Goal: Transaction & Acquisition: Book appointment/travel/reservation

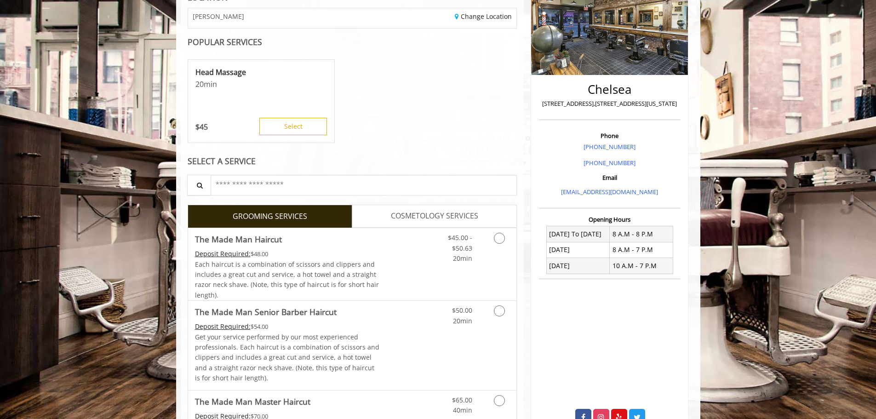
scroll to position [184, 0]
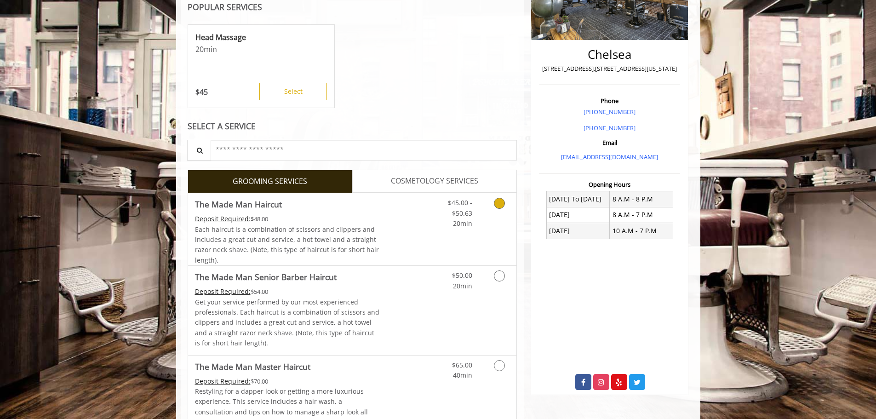
click at [437, 212] on link "$45.00 - $50.63 20min" at bounding box center [453, 210] width 38 height 35
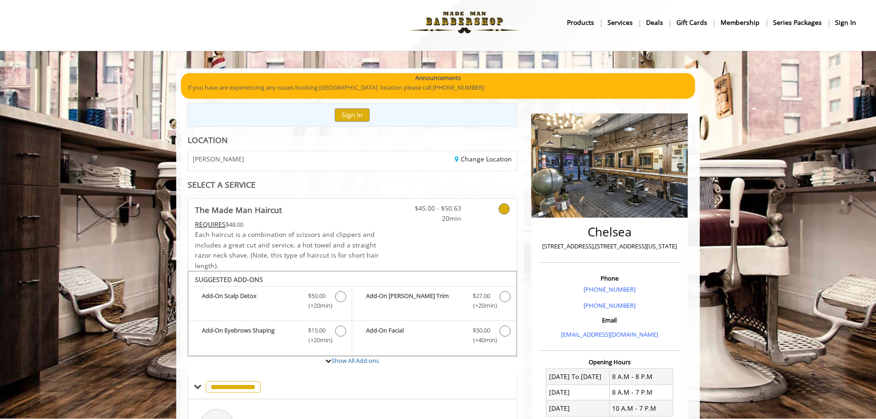
scroll to position [0, 0]
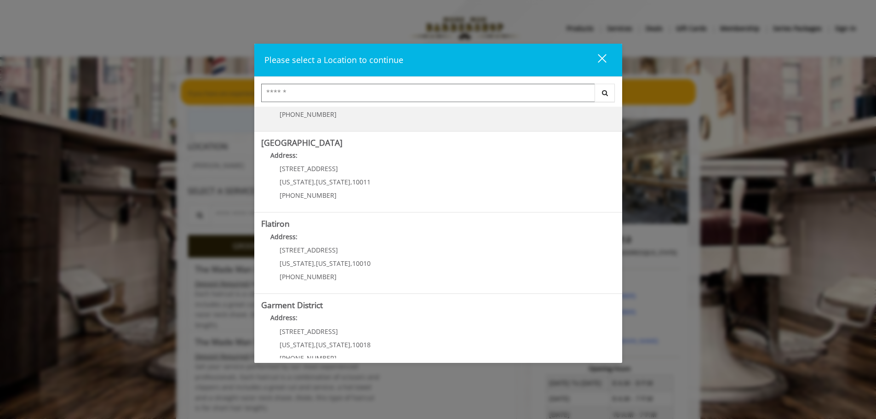
scroll to position [155, 0]
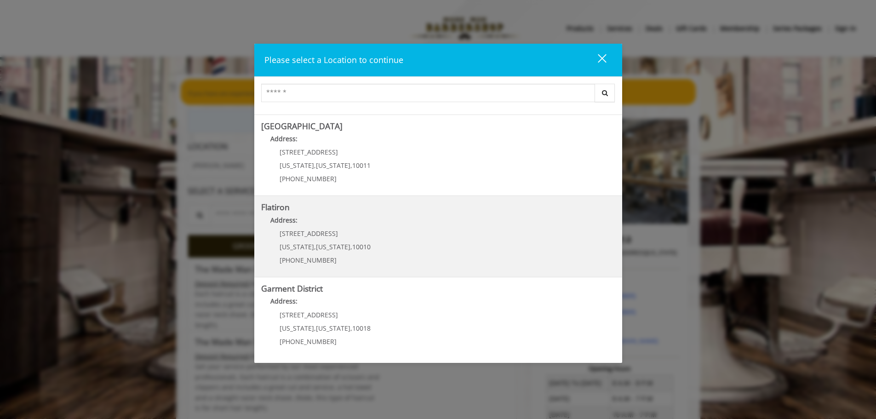
click at [312, 239] on div "10 E 23rd St New York , New York , 10010 (917) 475-1765" at bounding box center [318, 250] width 114 height 40
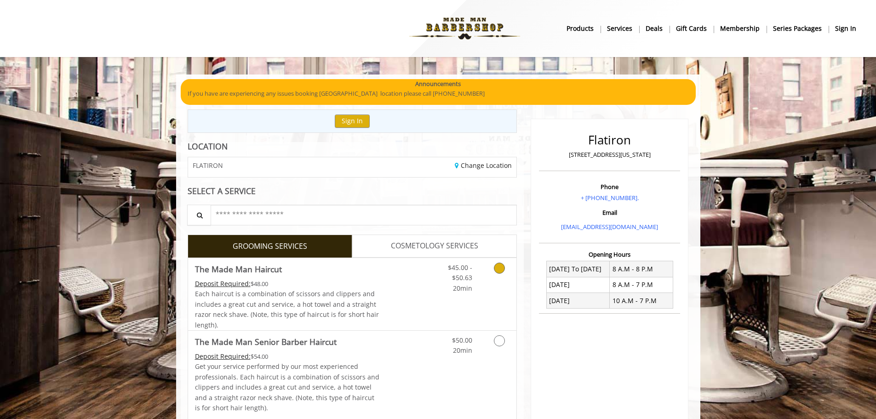
click at [267, 300] on span "Each haircut is a combination of scissors and clippers and includes a great cut…" at bounding box center [287, 309] width 184 height 40
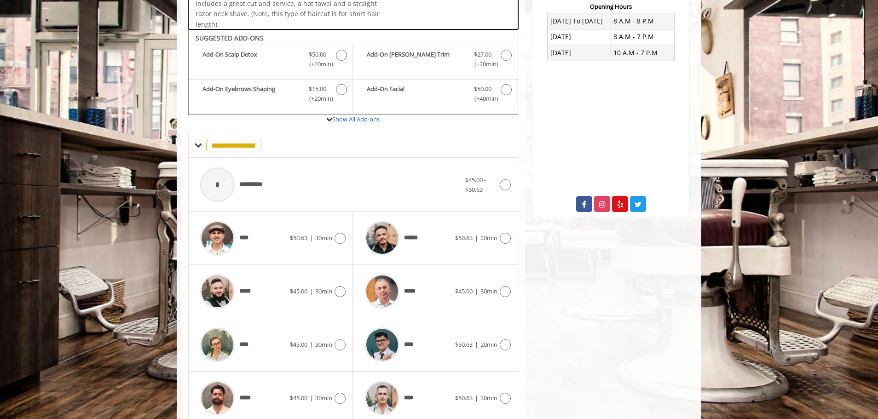
scroll to position [109, 0]
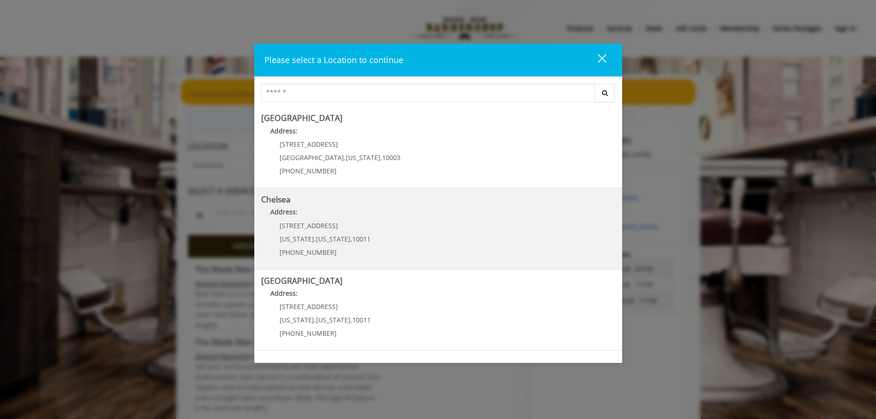
click at [344, 233] on div "169/170 W 23rd St New York , New York , 10011 (917) 639-3902" at bounding box center [318, 242] width 114 height 40
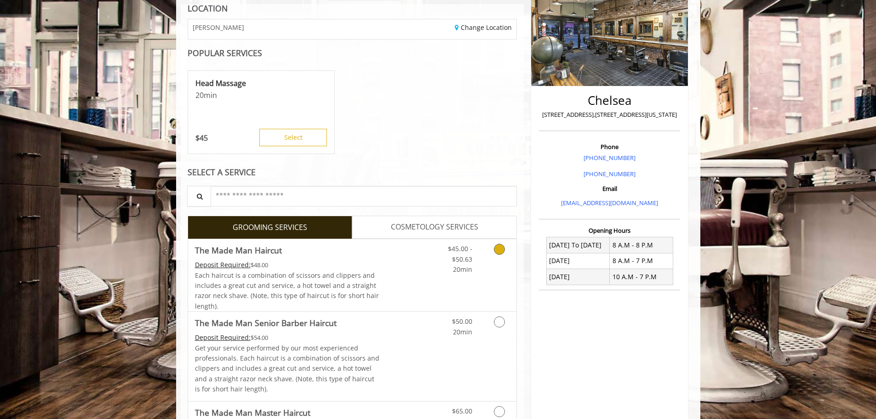
click at [265, 290] on div "Each haircut is a combination of scissors and clippers and includes a great cut…" at bounding box center [287, 290] width 185 height 41
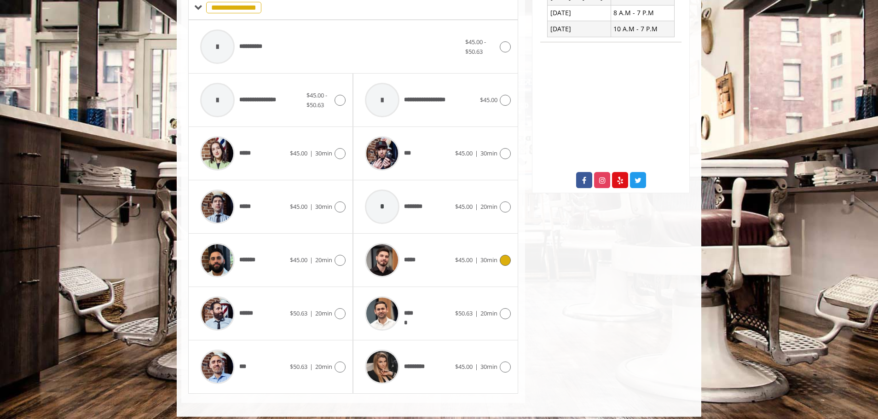
scroll to position [393, 0]
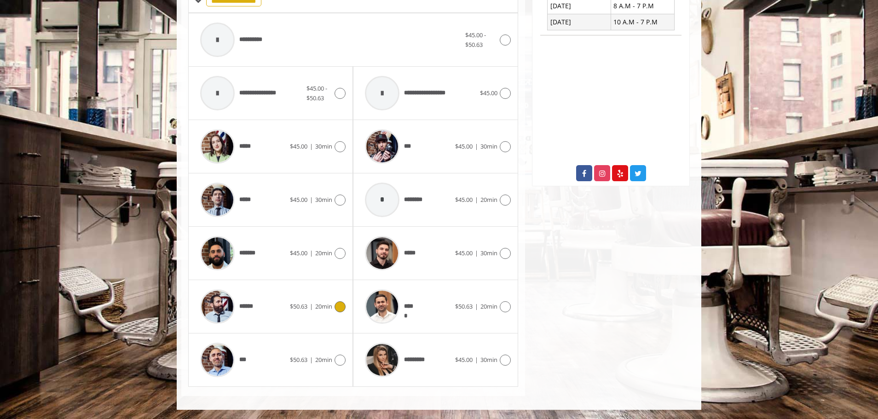
click at [299, 309] on span "$50.63" at bounding box center [298, 306] width 17 height 8
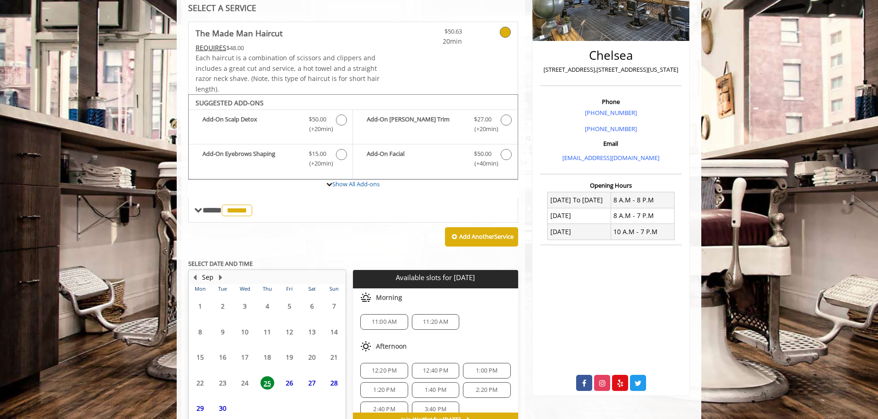
scroll to position [237, 0]
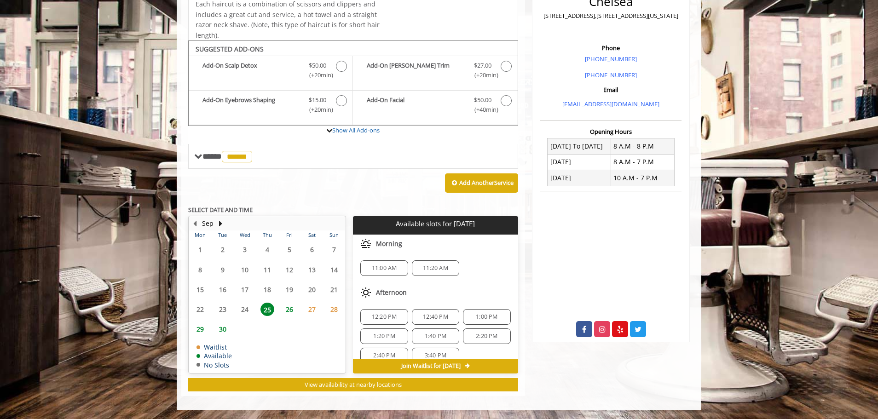
click at [481, 315] on span "1:00 PM" at bounding box center [487, 316] width 22 height 7
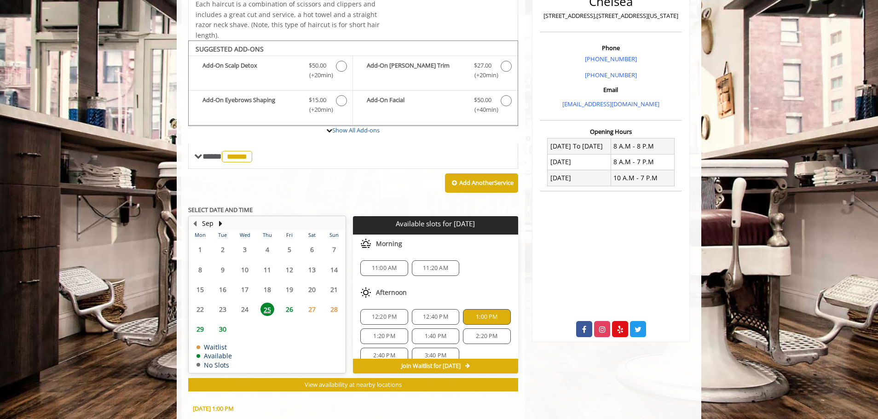
scroll to position [403, 0]
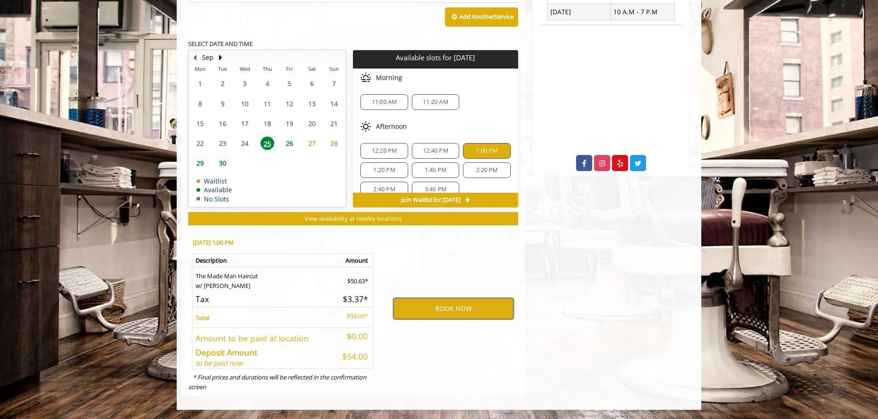
click at [453, 309] on button "BOOK NOW" at bounding box center [453, 308] width 120 height 21
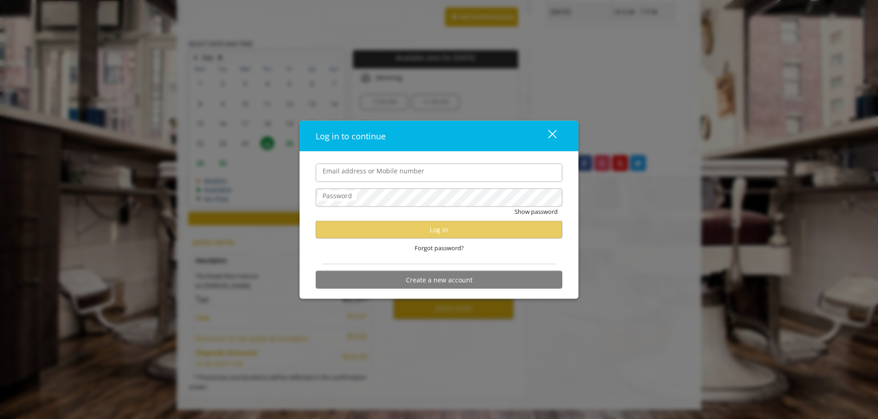
click at [404, 172] on input "Email address or Mobile number" at bounding box center [439, 172] width 247 height 18
type input "**********"
click at [413, 184] on form "**********" at bounding box center [439, 228] width 247 height 130
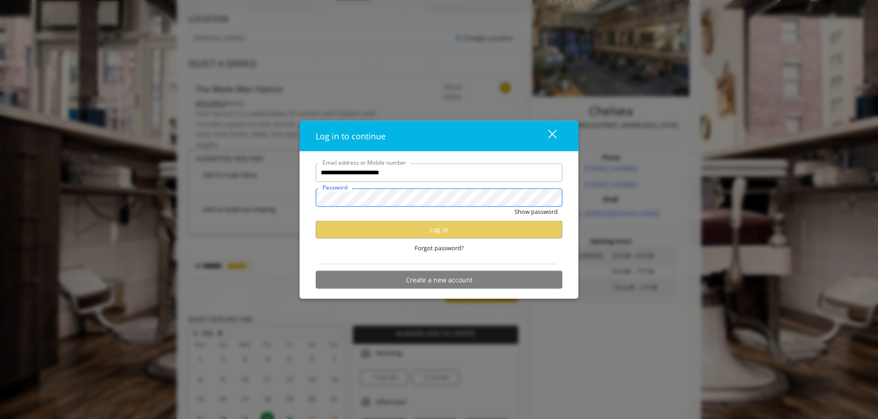
scroll to position [127, 0]
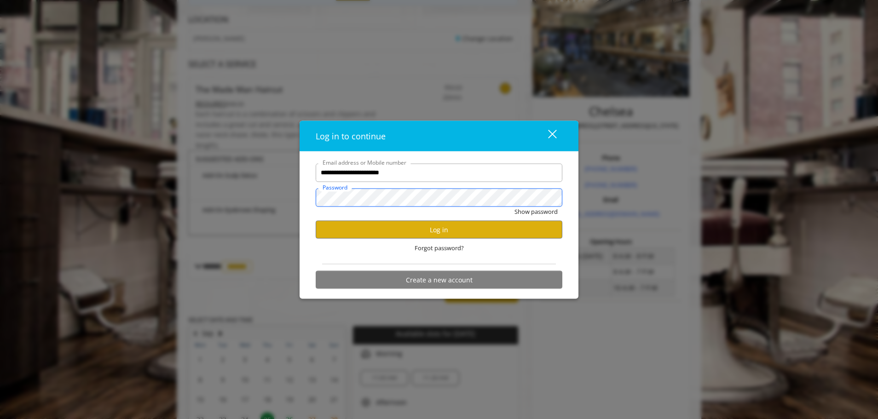
click at [514, 207] on button "Show password" at bounding box center [535, 212] width 43 height 10
click at [379, 222] on button "Log in" at bounding box center [439, 230] width 247 height 18
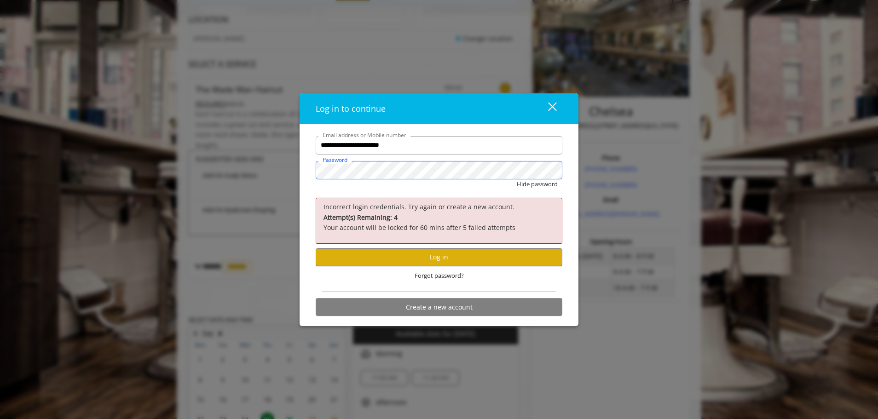
click at [517, 179] on button "Hide password" at bounding box center [537, 184] width 41 height 10
click at [551, 101] on button "close" at bounding box center [546, 108] width 31 height 19
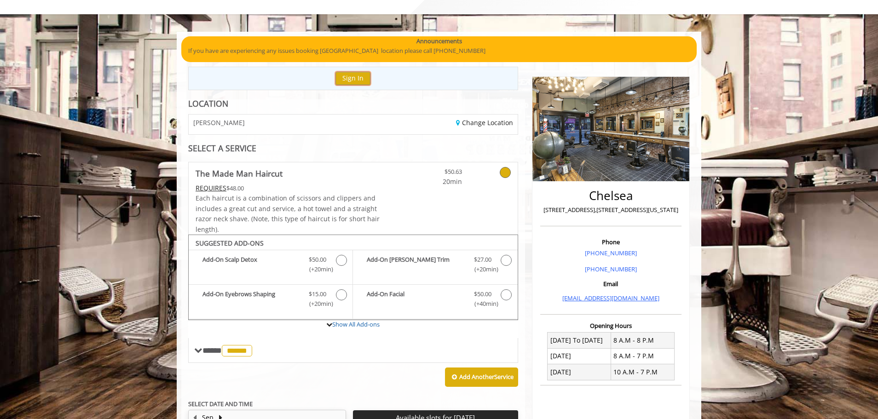
scroll to position [0, 0]
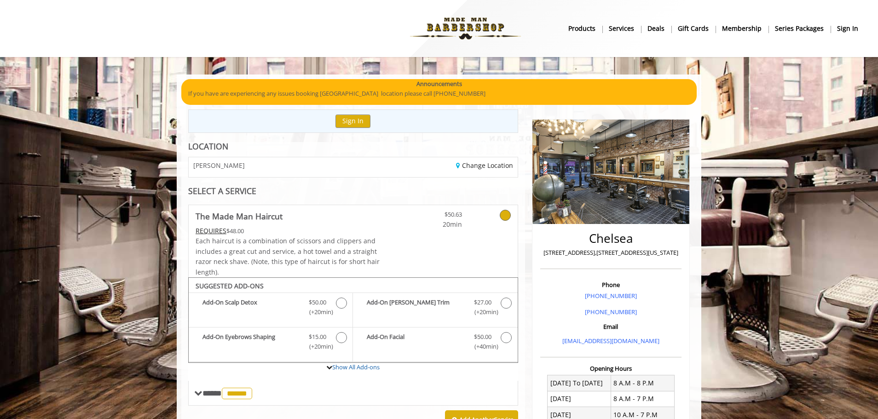
drag, startPoint x: 840, startPoint y: 21, endPoint x: 842, endPoint y: 26, distance: 5.0
click at [840, 23] on nav "Main Menu . products Services Deals gift cards Membership Series packages sign …" at bounding box center [438, 28] width 851 height 51
click at [842, 26] on b "sign in" at bounding box center [847, 28] width 21 height 10
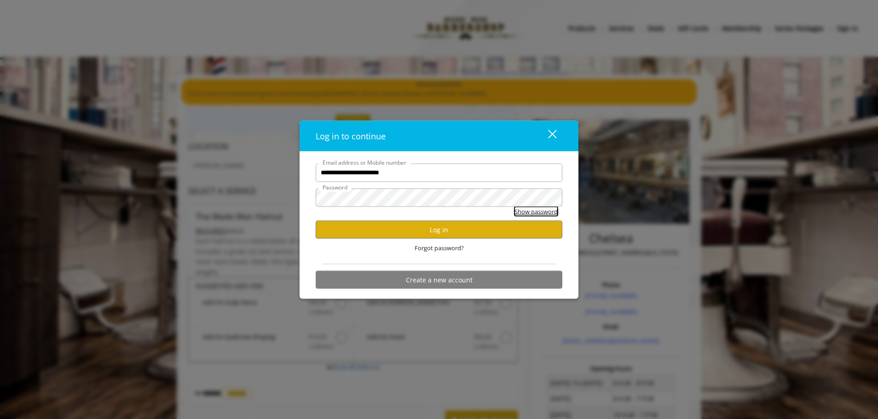
click at [528, 211] on button "Show password" at bounding box center [535, 212] width 43 height 10
click at [554, 132] on div "close dialog" at bounding box center [552, 134] width 9 height 9
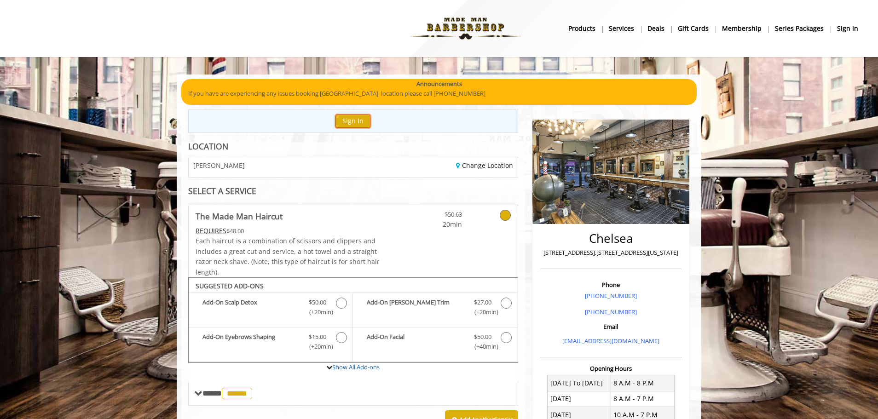
click at [347, 122] on button "Sign In" at bounding box center [352, 121] width 35 height 13
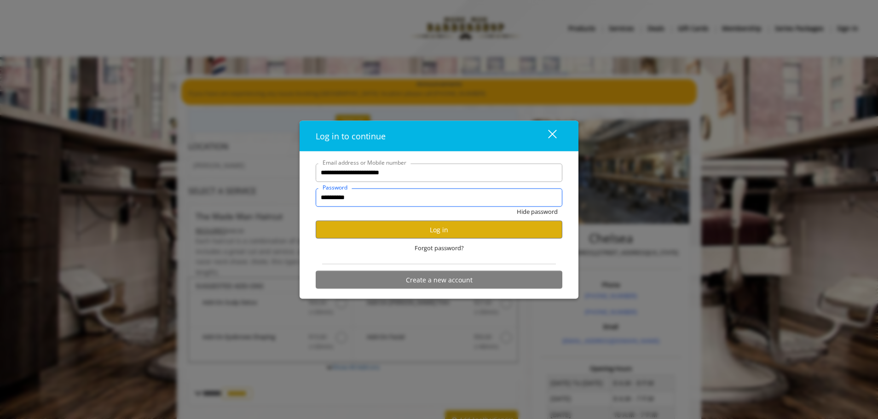
click at [400, 195] on input "**********" at bounding box center [439, 197] width 247 height 18
click at [517, 207] on button "Hide password" at bounding box center [537, 212] width 41 height 10
type input "**********"
click at [540, 211] on button "Show password" at bounding box center [535, 212] width 43 height 10
click at [517, 207] on button "Hide password" at bounding box center [537, 212] width 41 height 10
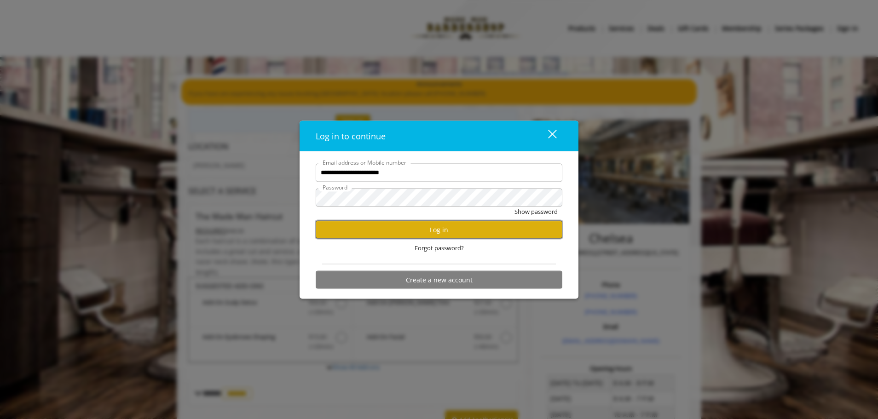
click at [373, 225] on button "Log in" at bounding box center [439, 230] width 247 height 18
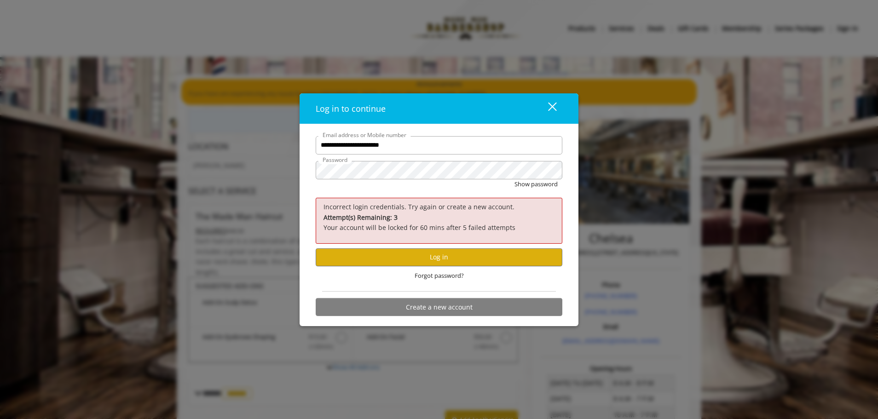
click at [555, 106] on div "close" at bounding box center [546, 109] width 18 height 14
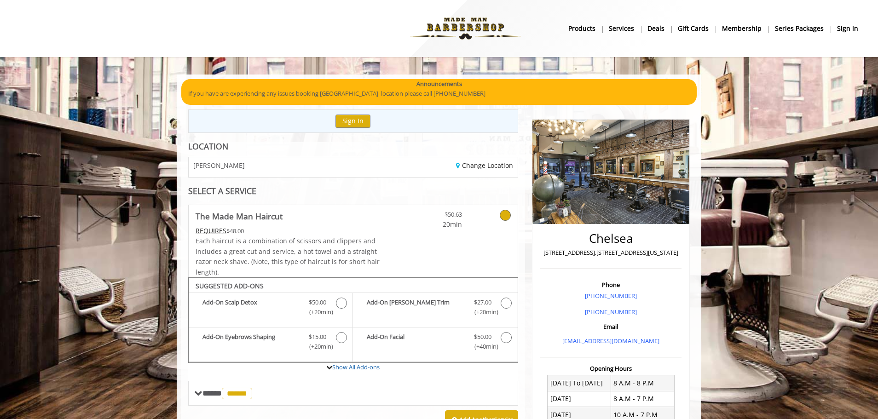
click at [854, 33] on b "sign in" at bounding box center [847, 28] width 21 height 10
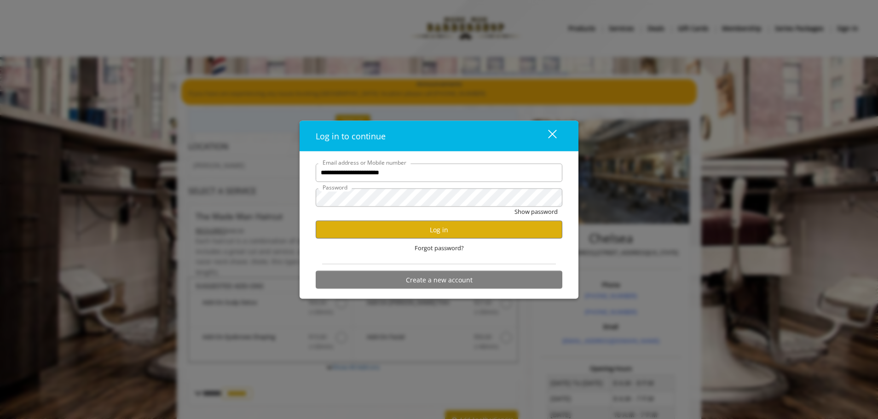
click at [548, 133] on div "close" at bounding box center [546, 136] width 18 height 14
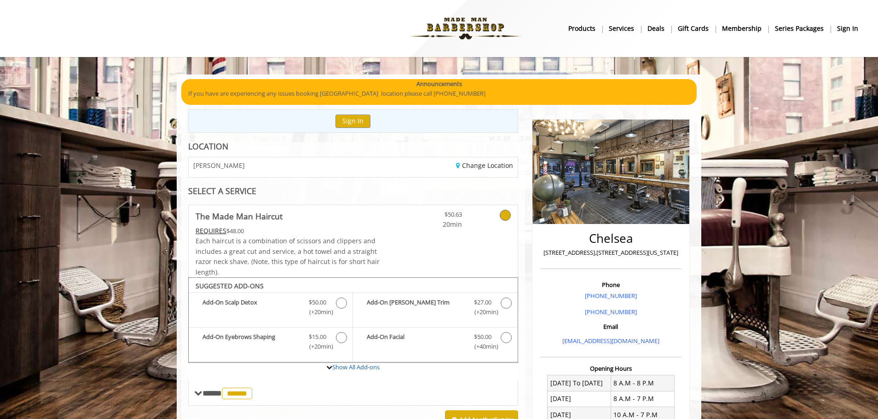
click at [842, 29] on b "sign in" at bounding box center [847, 28] width 21 height 10
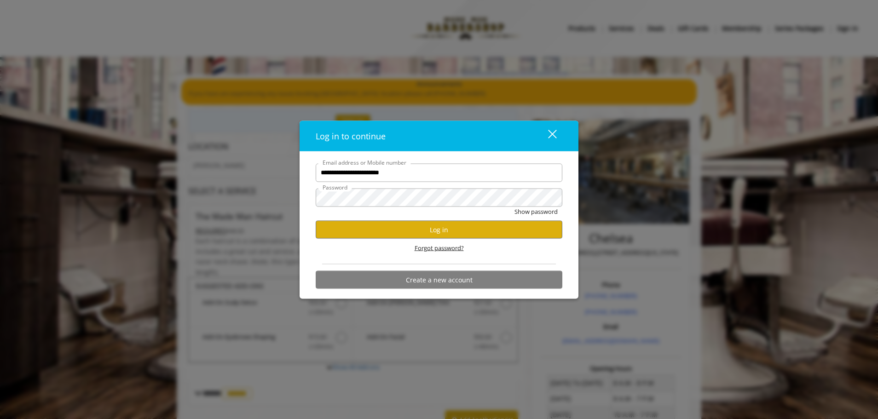
click at [435, 247] on span "Forgot password?" at bounding box center [438, 248] width 49 height 10
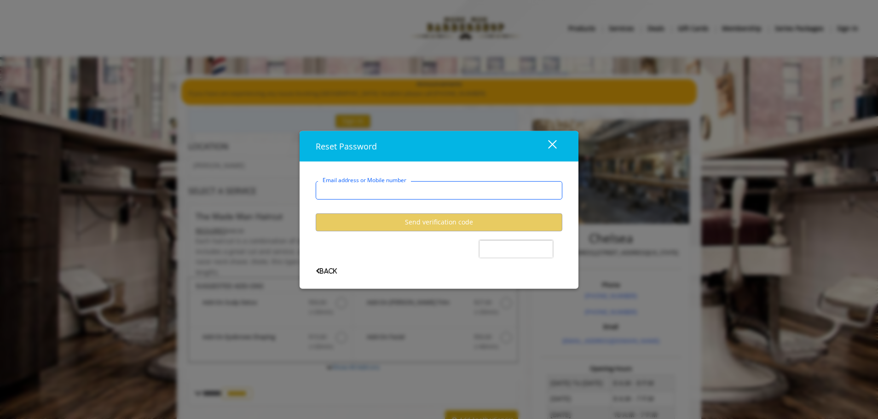
click at [379, 189] on input "Email address or Mobile number" at bounding box center [439, 190] width 247 height 18
type input "**********"
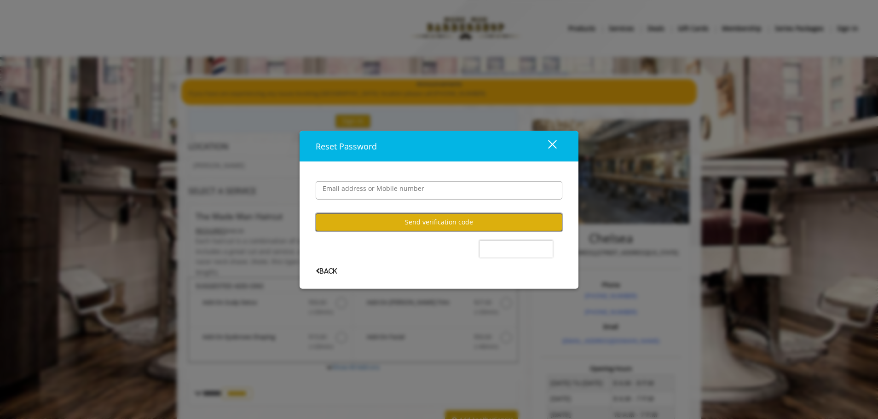
click at [426, 222] on button "Send verification code" at bounding box center [439, 222] width 247 height 18
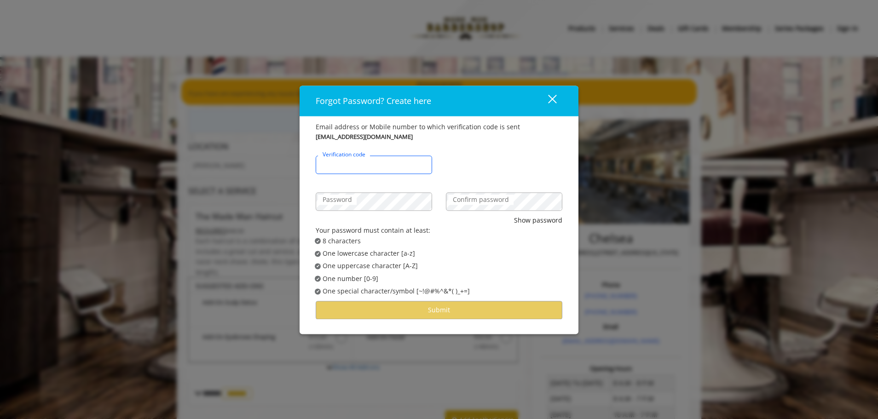
click at [386, 166] on input "Verification code" at bounding box center [374, 164] width 116 height 18
click at [385, 166] on input "******" at bounding box center [374, 164] width 116 height 18
type input "******"
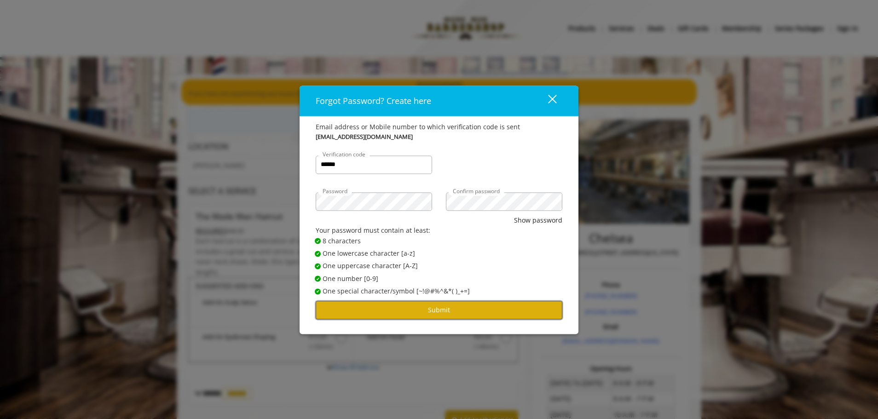
click at [432, 310] on button "Submit" at bounding box center [439, 310] width 247 height 18
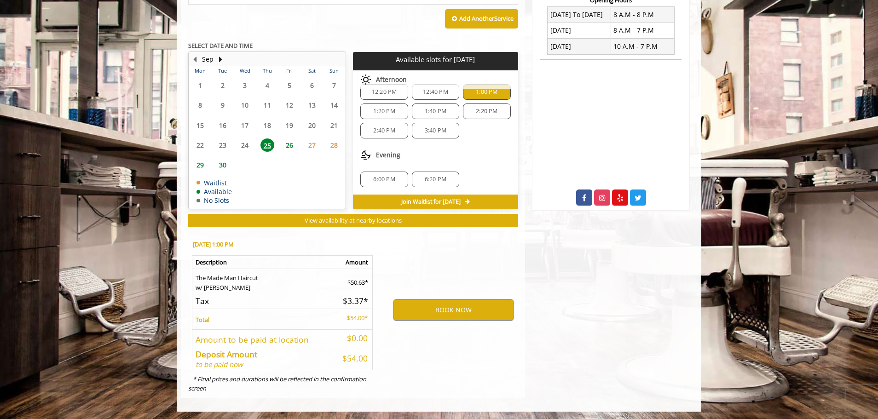
scroll to position [370, 0]
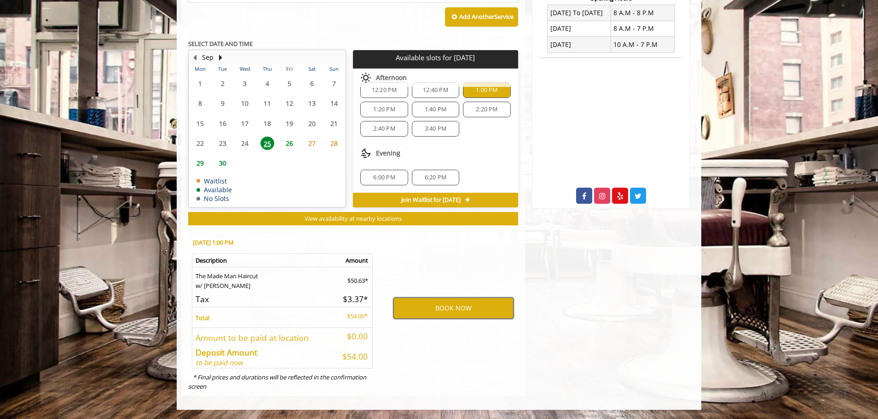
click at [462, 308] on button "BOOK NOW" at bounding box center [453, 308] width 120 height 21
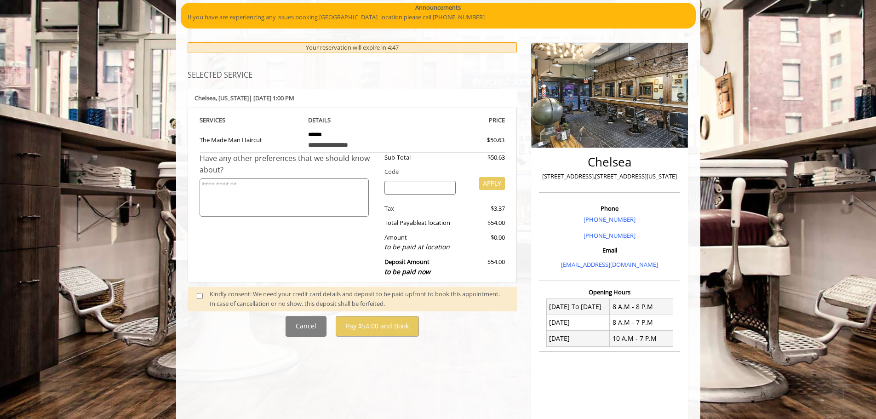
scroll to position [45, 0]
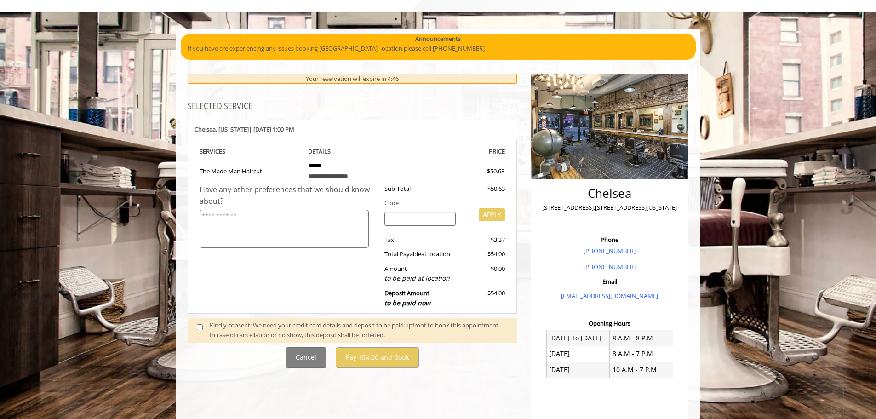
click at [201, 330] on span at bounding box center [203, 330] width 27 height 19
click at [203, 328] on span at bounding box center [203, 330] width 27 height 19
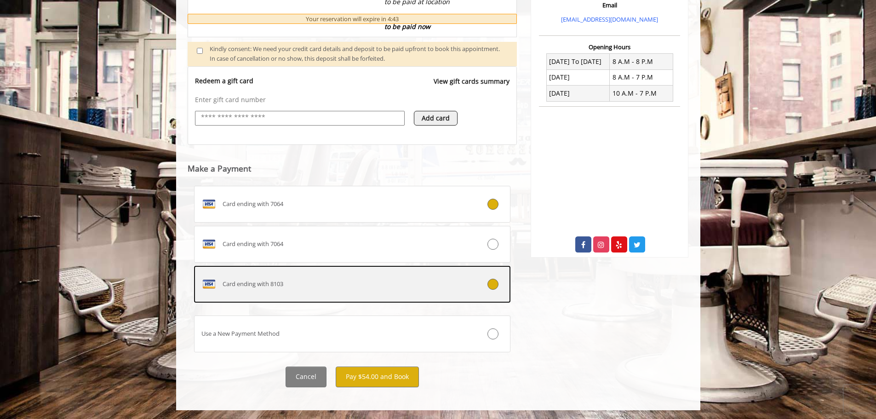
scroll to position [322, 0]
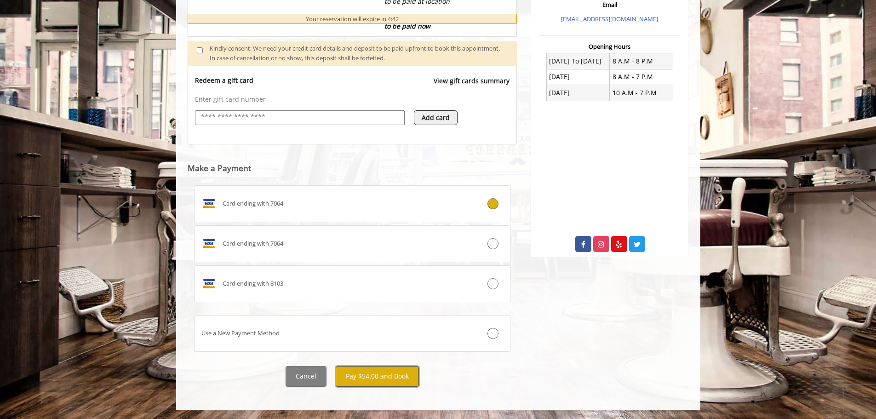
click at [371, 377] on button "Pay $54.00 and Book" at bounding box center [377, 376] width 83 height 21
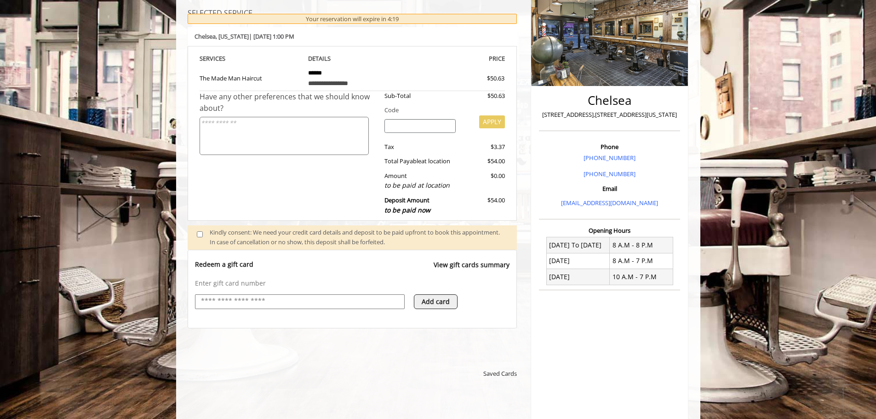
scroll to position [300, 0]
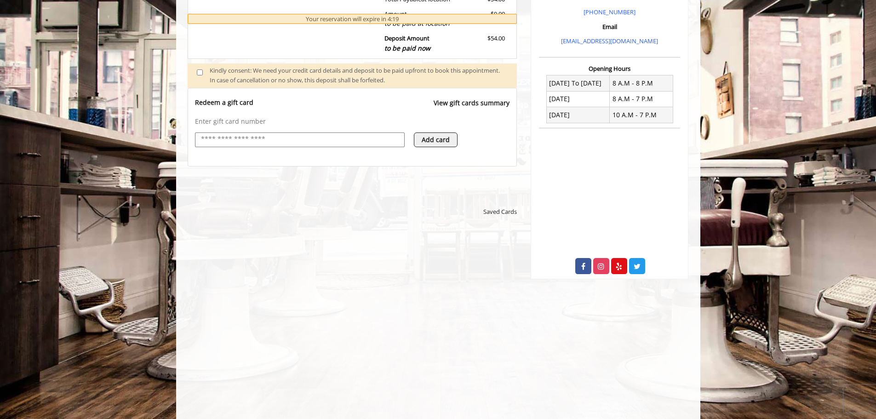
click at [432, 299] on div "**********" at bounding box center [352, 327] width 310 height 184
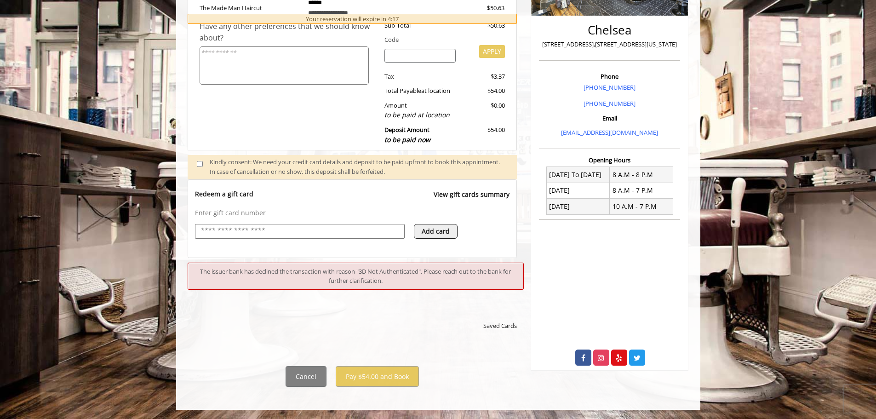
scroll to position [208, 0]
click at [433, 231] on button "Add card" at bounding box center [436, 231] width 44 height 15
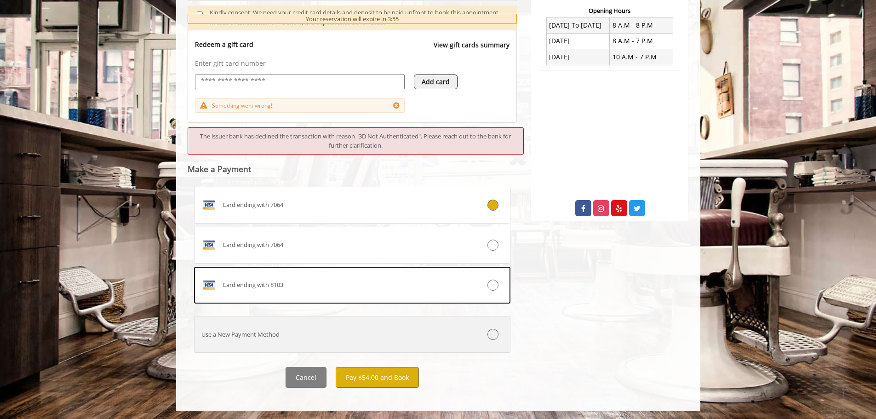
scroll to position [359, 0]
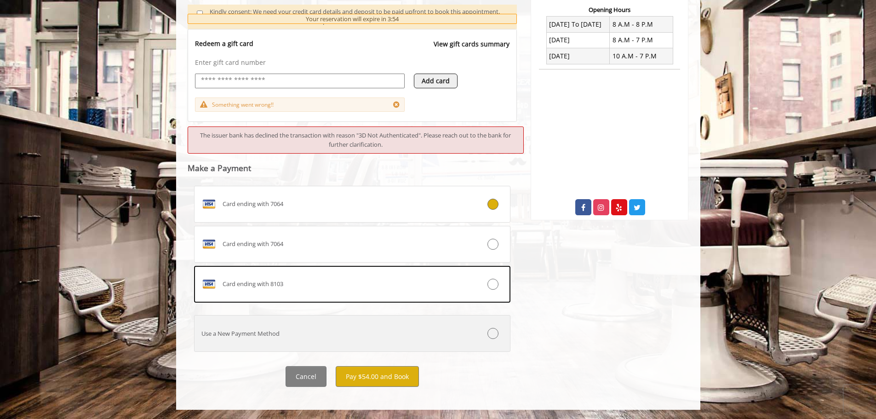
click at [232, 334] on div "Use a New Payment Method" at bounding box center [326, 334] width 263 height 10
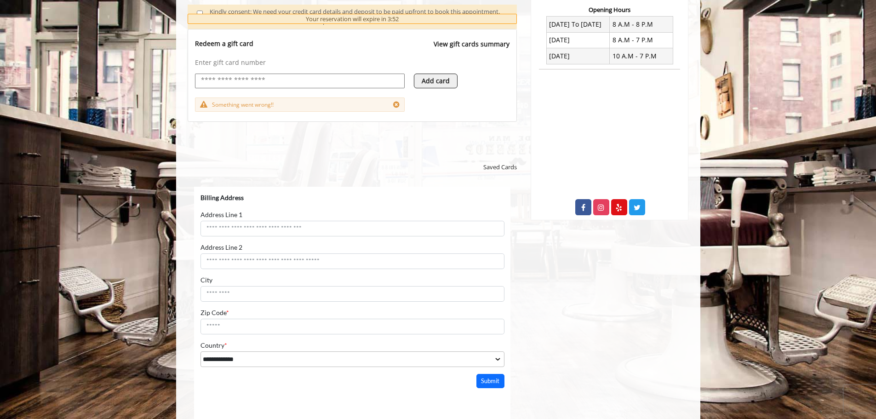
scroll to position [0, 0]
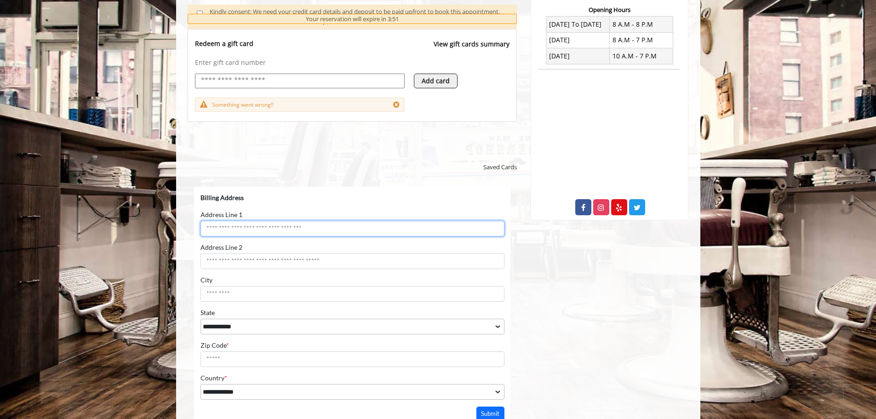
click at [242, 223] on input "Address Line 1" at bounding box center [352, 228] width 304 height 16
type input "**********"
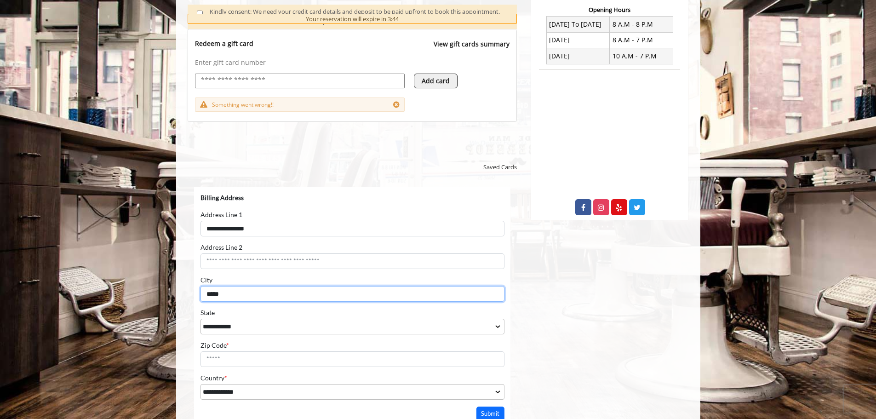
type input "*****"
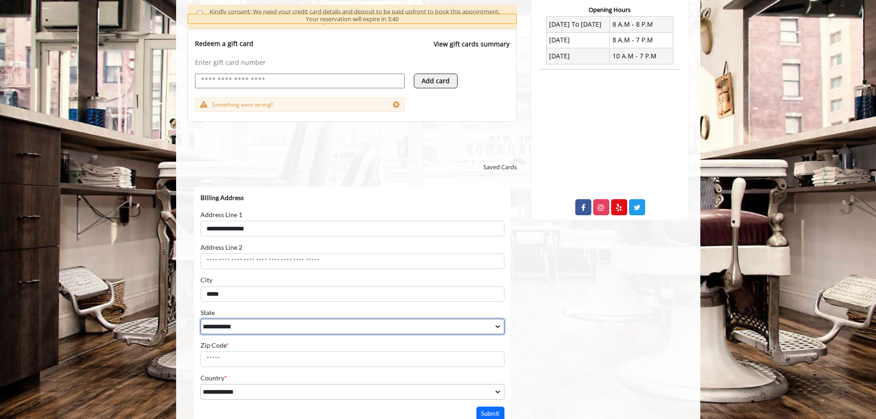
click at [497, 329] on select "**********" at bounding box center [352, 326] width 304 height 16
select select "**"
click at [200, 318] on select "**********" at bounding box center [352, 326] width 304 height 16
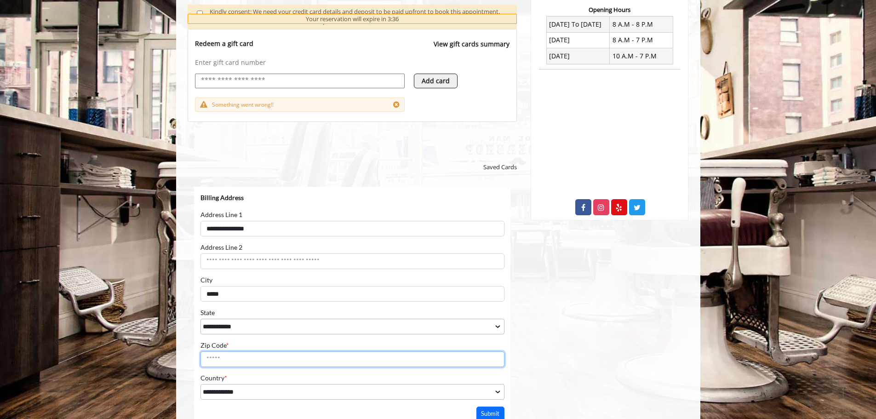
click at [247, 356] on input "Zip Code *" at bounding box center [352, 359] width 304 height 16
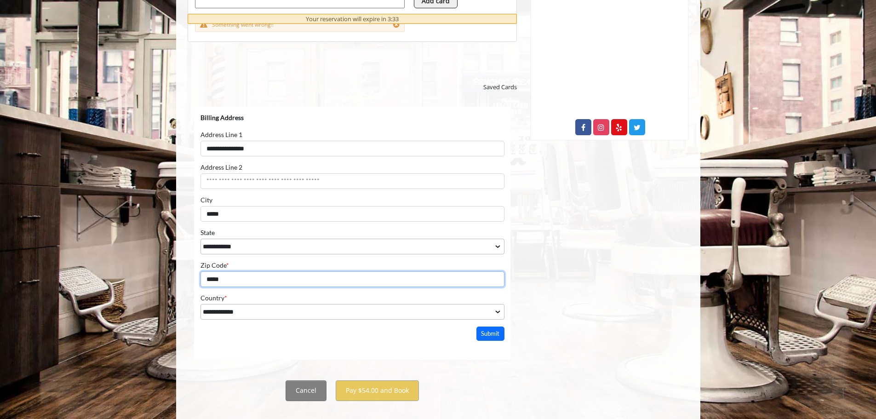
scroll to position [451, 0]
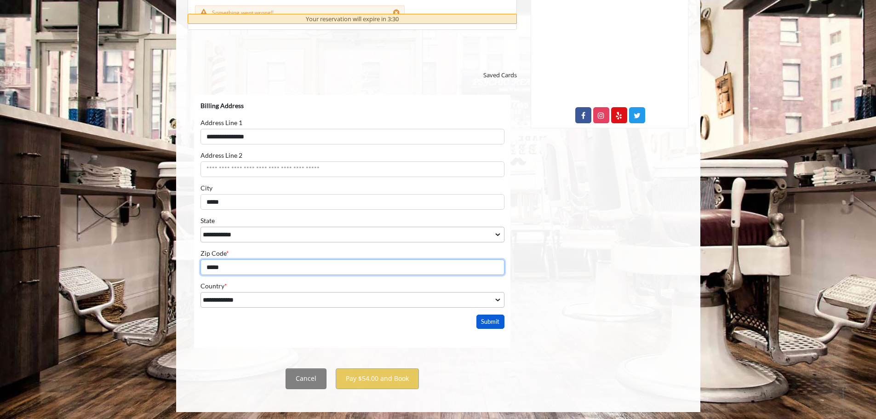
type input "*****"
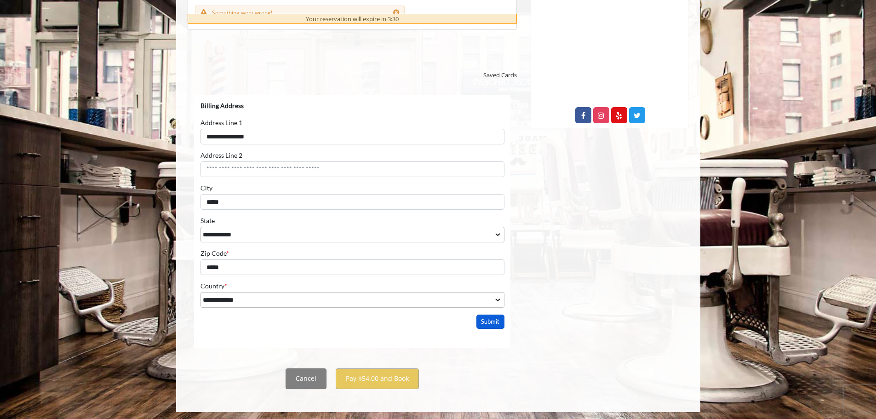
drag, startPoint x: 498, startPoint y: 323, endPoint x: 729, endPoint y: 413, distance: 247.9
click at [498, 323] on button "Submit" at bounding box center [490, 321] width 29 height 14
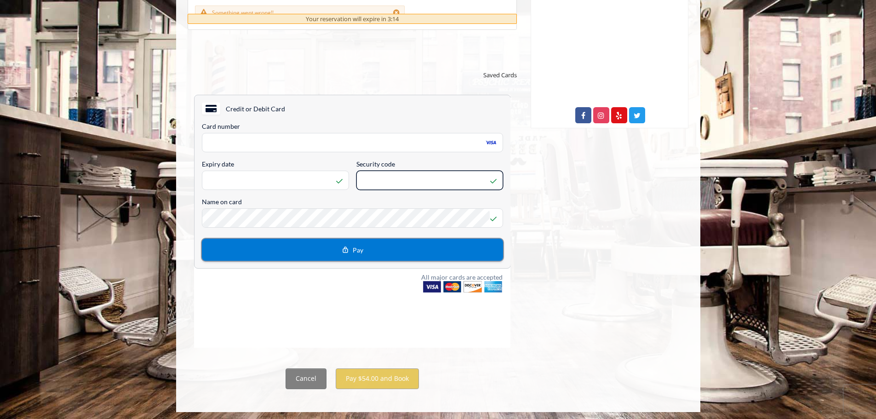
click at [350, 247] on span "Pay" at bounding box center [352, 249] width 22 height 11
